Goal: Use online tool/utility: Utilize a website feature to perform a specific function

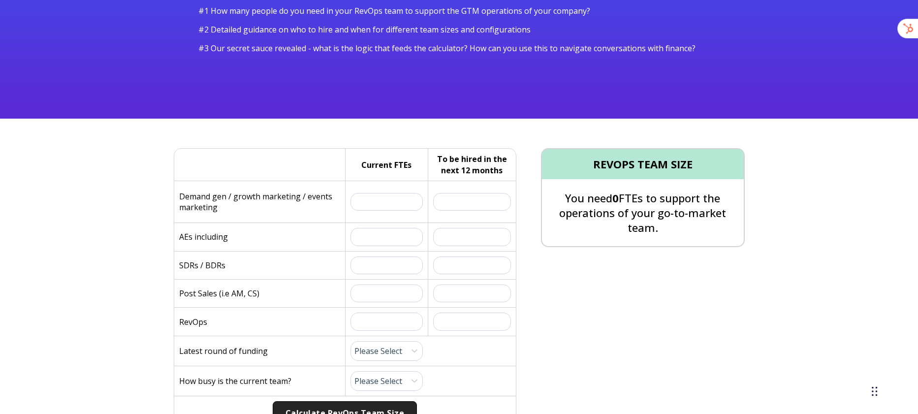
scroll to position [148, 0]
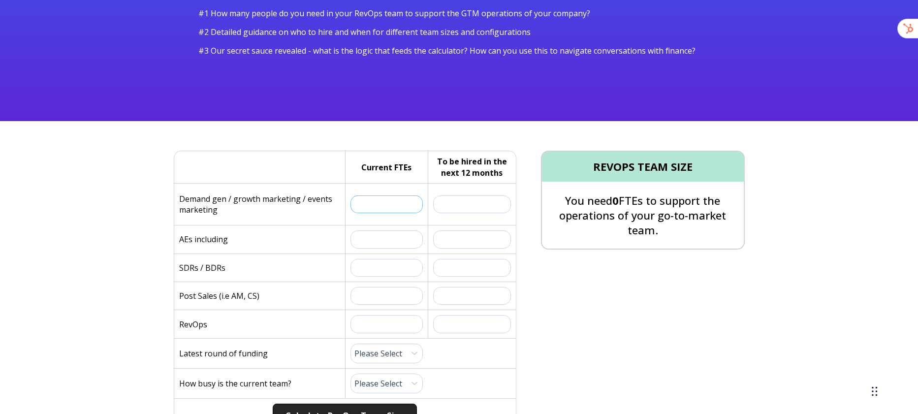
click at [352, 205] on input "text" at bounding box center [386, 204] width 73 height 18
type input "5"
click at [502, 205] on input "text" at bounding box center [472, 204] width 78 height 18
type input "3"
click at [361, 239] on input "text" at bounding box center [386, 239] width 73 height 18
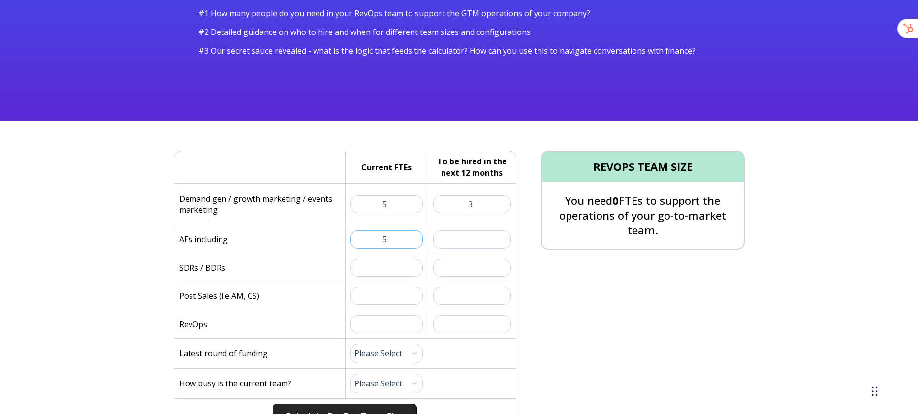
type input "5"
click at [479, 235] on input "text" at bounding box center [472, 239] width 78 height 18
type input "3"
click at [400, 265] on input "text" at bounding box center [386, 268] width 73 height 18
type input "0"
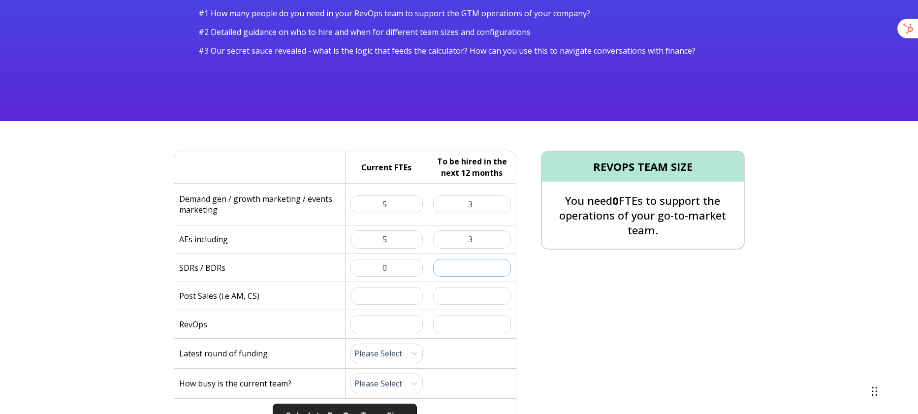
click at [476, 273] on input "text" at bounding box center [472, 268] width 78 height 18
type input "3"
click at [388, 303] on input "text" at bounding box center [386, 296] width 73 height 18
type input "3"
click at [496, 295] on input "text" at bounding box center [472, 296] width 78 height 18
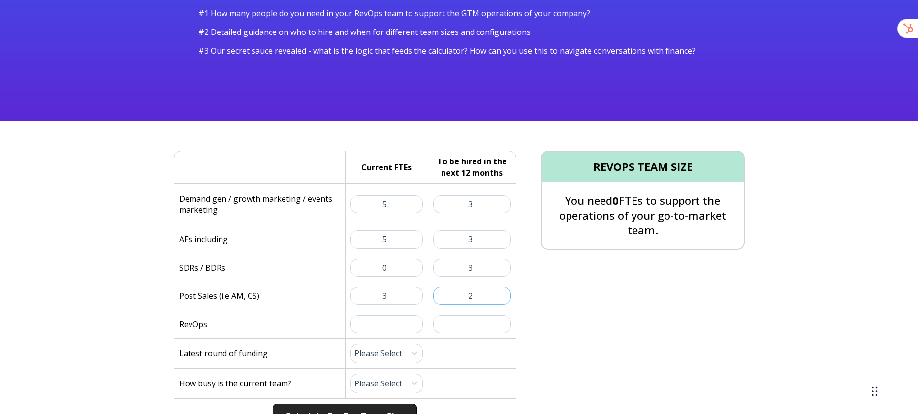
type input "2"
click at [390, 323] on input "text" at bounding box center [386, 324] width 73 height 18
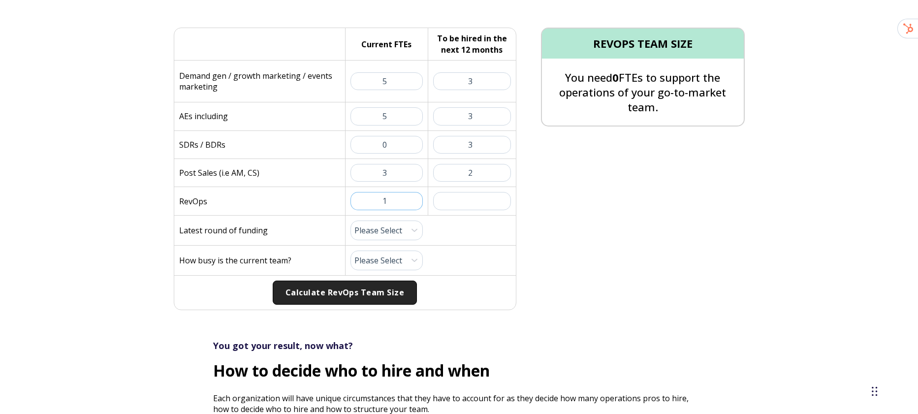
scroll to position [272, 0]
type input "1"
click at [383, 261] on select "Please Select 1 (Plenty of Bandwidth) 2 3 4 5 6 7 8 9 10 (Totally Underwater)" at bounding box center [386, 259] width 73 height 20
select select "7"
click at [350, 249] on select "Please Select 1 (Plenty of Bandwidth) 2 3 4 5 6 7 8 9 10 (Totally Underwater)" at bounding box center [386, 259] width 73 height 20
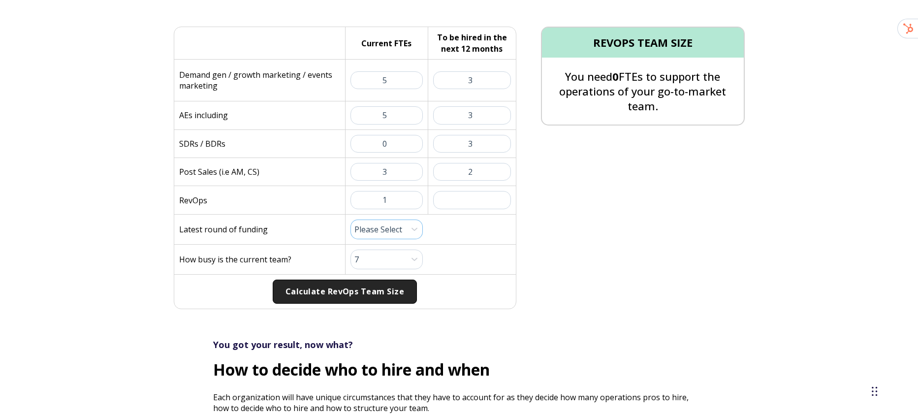
click at [390, 227] on select "Please Select Pre-Seed Seed Series A Series B Series C Late Stage" at bounding box center [386, 229] width 73 height 20
select select "series-b"
click at [350, 219] on select "Please Select Pre-Seed Seed Series A Series B Series C Late Stage" at bounding box center [386, 229] width 73 height 20
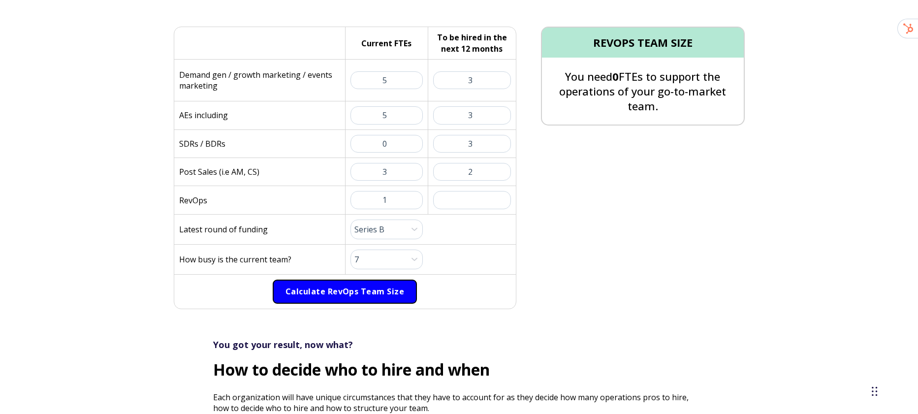
click at [335, 291] on button "Calculate RevOps Team Size" at bounding box center [345, 291] width 144 height 25
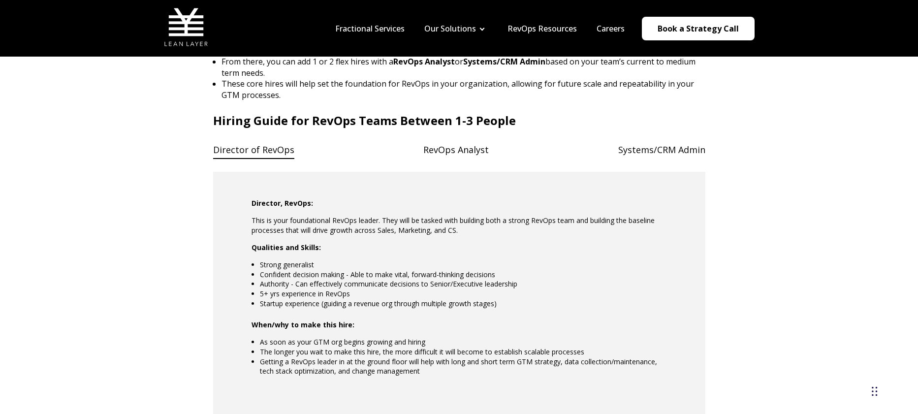
scroll to position [788, 0]
click at [456, 155] on h4 "RevOps Analyst" at bounding box center [455, 151] width 65 height 20
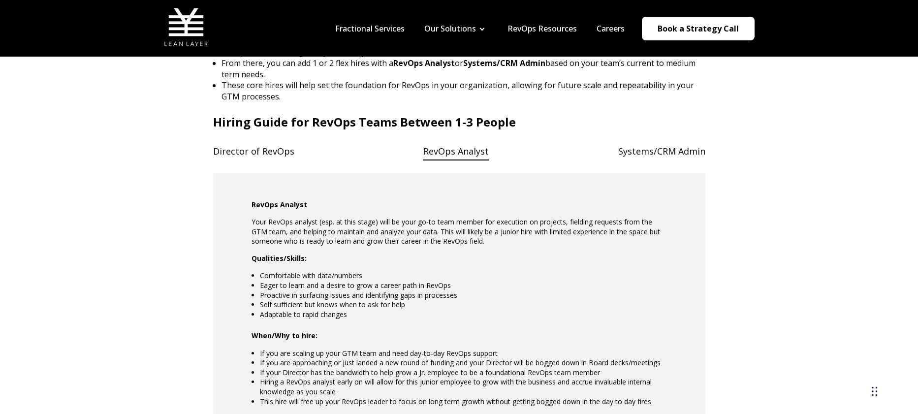
drag, startPoint x: 660, startPoint y: 149, endPoint x: 571, endPoint y: 152, distance: 89.6
click at [660, 149] on h4 "Systems/CRM Admin" at bounding box center [661, 151] width 87 height 20
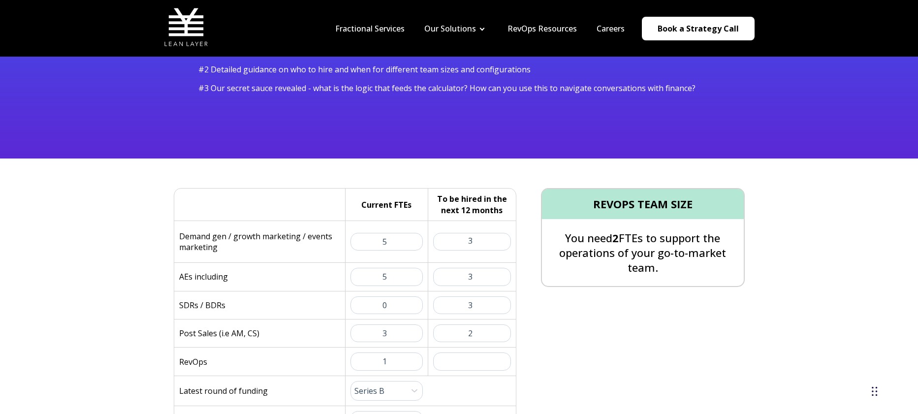
scroll to position [0, 0]
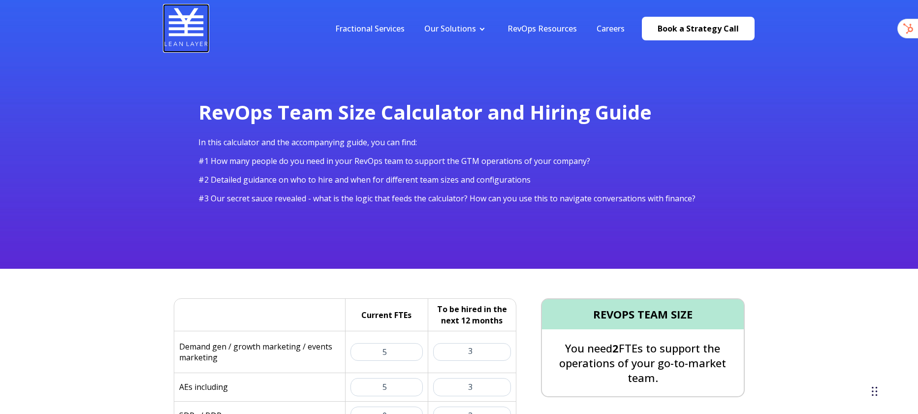
click at [194, 28] on img at bounding box center [186, 27] width 44 height 44
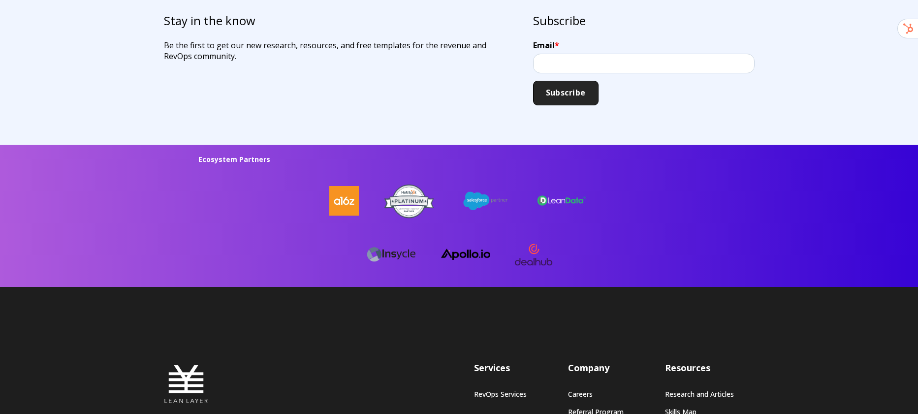
scroll to position [2667, 0]
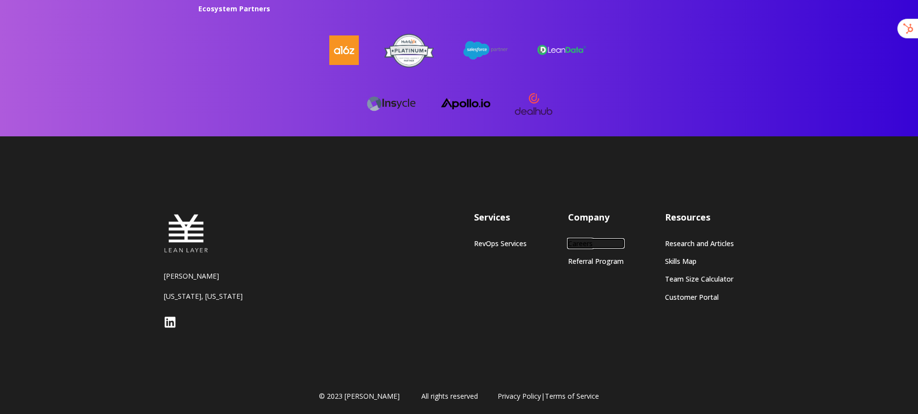
click at [589, 242] on link "Careers" at bounding box center [596, 243] width 56 height 8
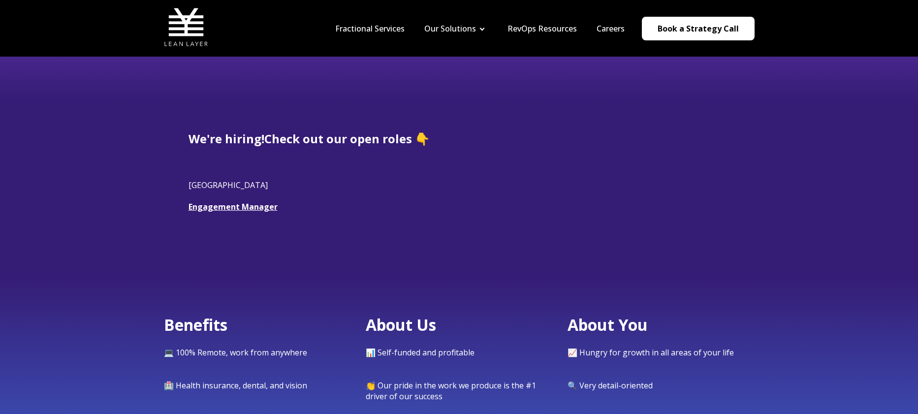
scroll to position [30, 0]
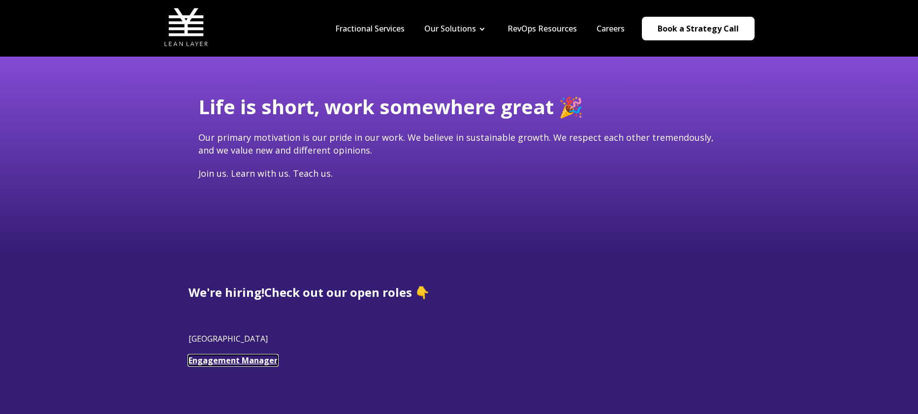
click at [241, 363] on link "Engagement Manager" at bounding box center [232, 360] width 89 height 11
